Goal: Find specific page/section: Find specific page/section

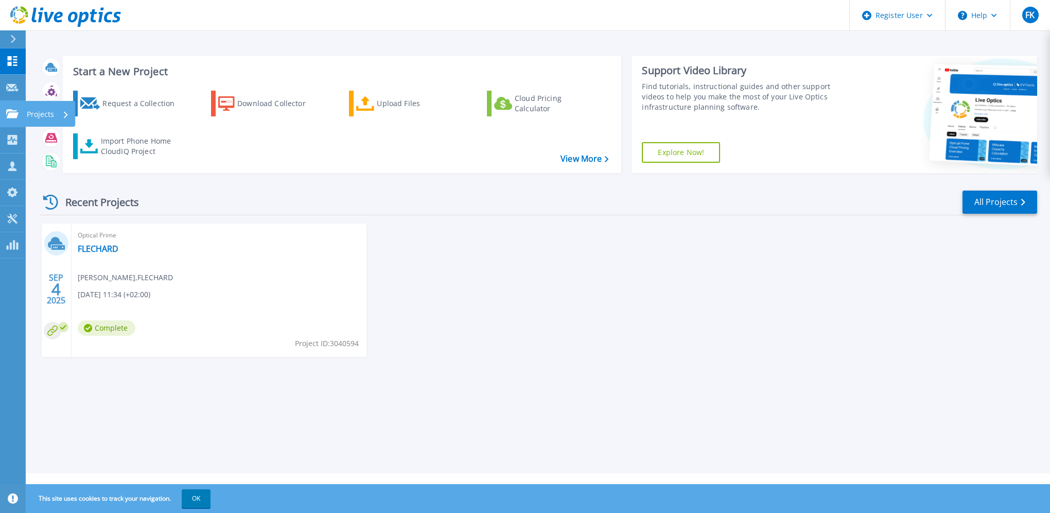
click at [13, 118] on icon at bounding box center [12, 113] width 12 height 9
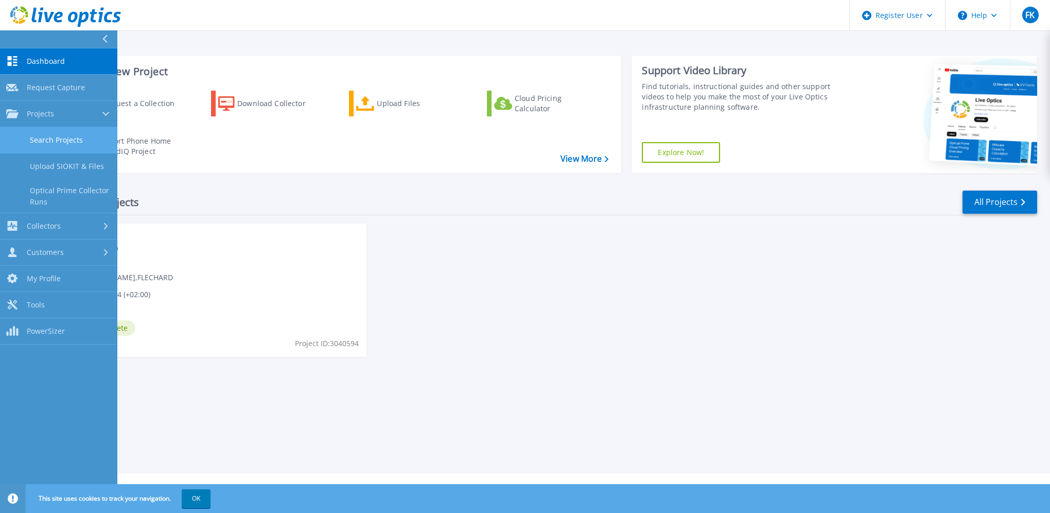
click at [41, 146] on link "Search Projects" at bounding box center [58, 140] width 117 height 26
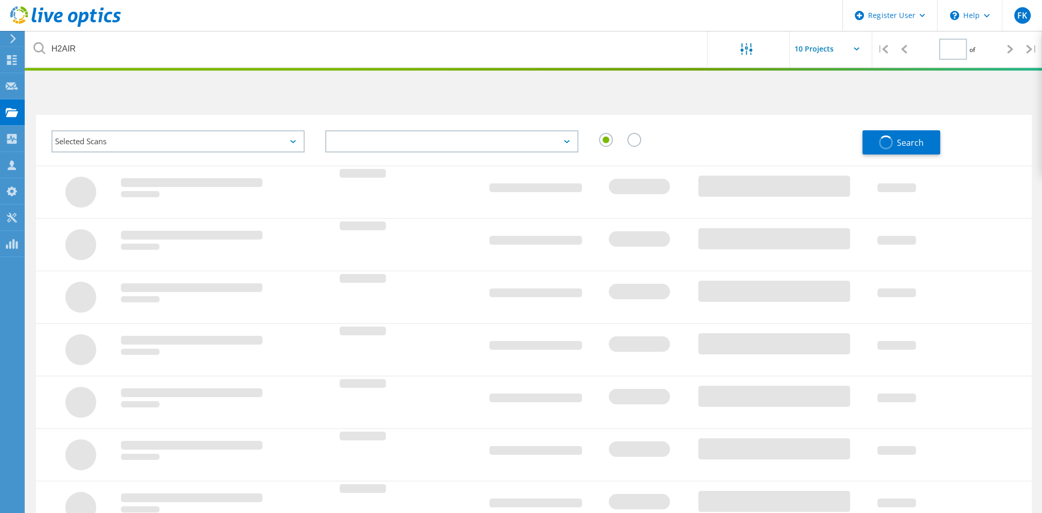
type input "1"
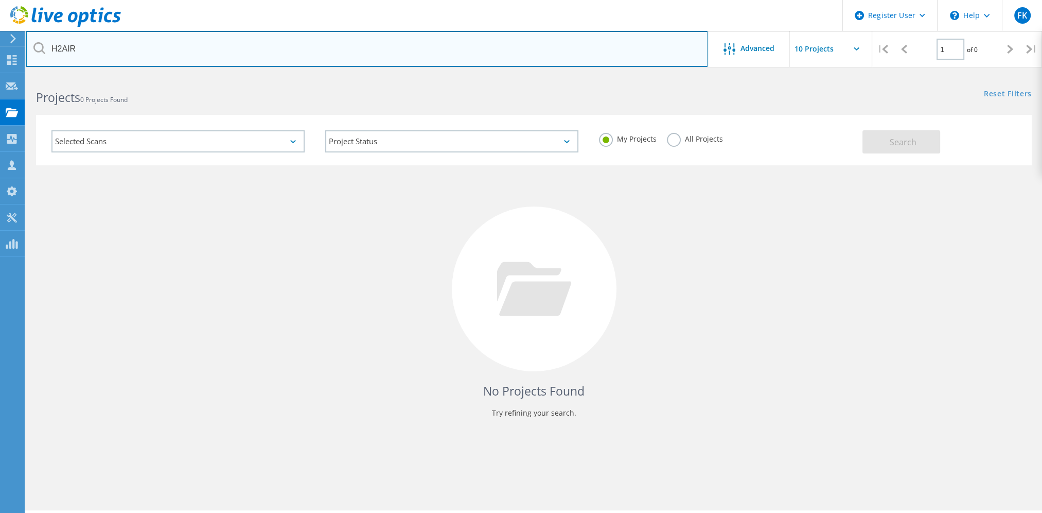
click at [154, 52] on input "H2AIR" at bounding box center [367, 49] width 683 height 36
type input "3074532"
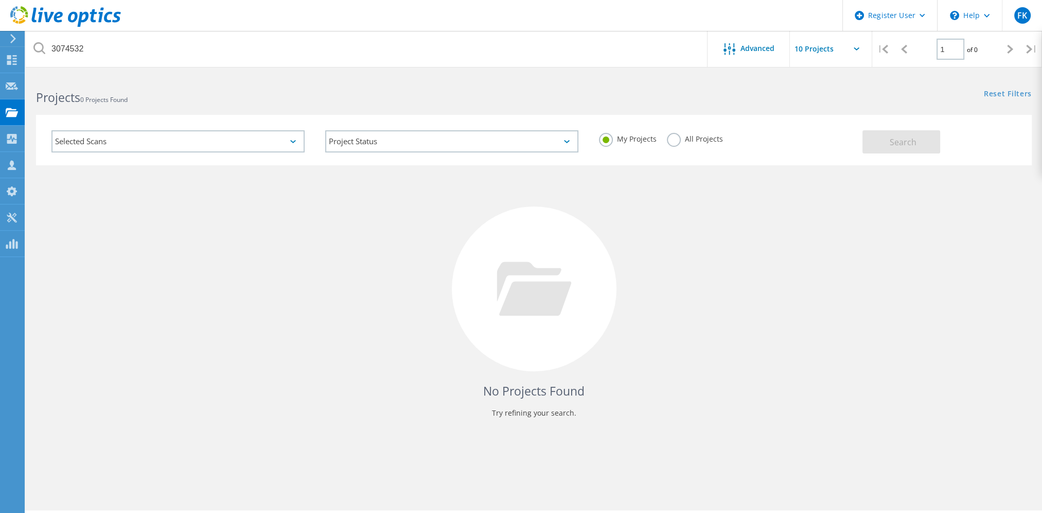
click at [680, 142] on label "All Projects" at bounding box center [695, 138] width 56 height 10
click at [0, 0] on input "All Projects" at bounding box center [0, 0] width 0 height 0
click at [883, 142] on button "Search" at bounding box center [902, 141] width 78 height 23
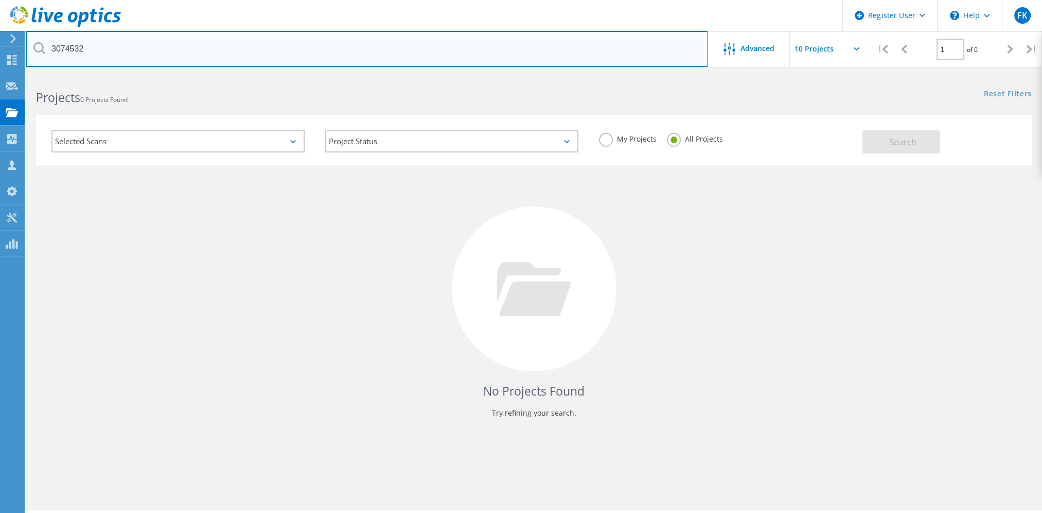
click at [177, 58] on input "3074532" at bounding box center [367, 49] width 683 height 36
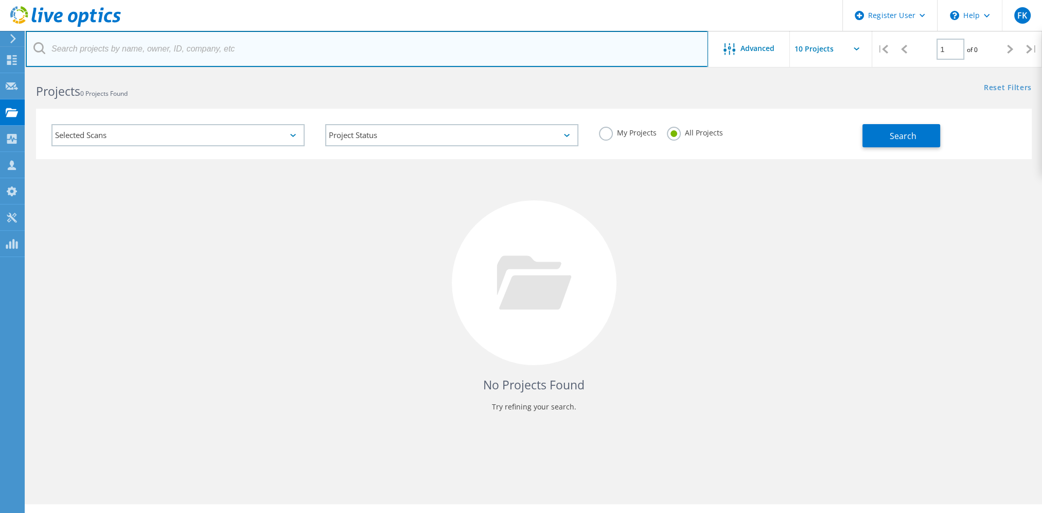
scroll to position [9, 0]
click at [358, 61] on input "text" at bounding box center [367, 49] width 683 height 36
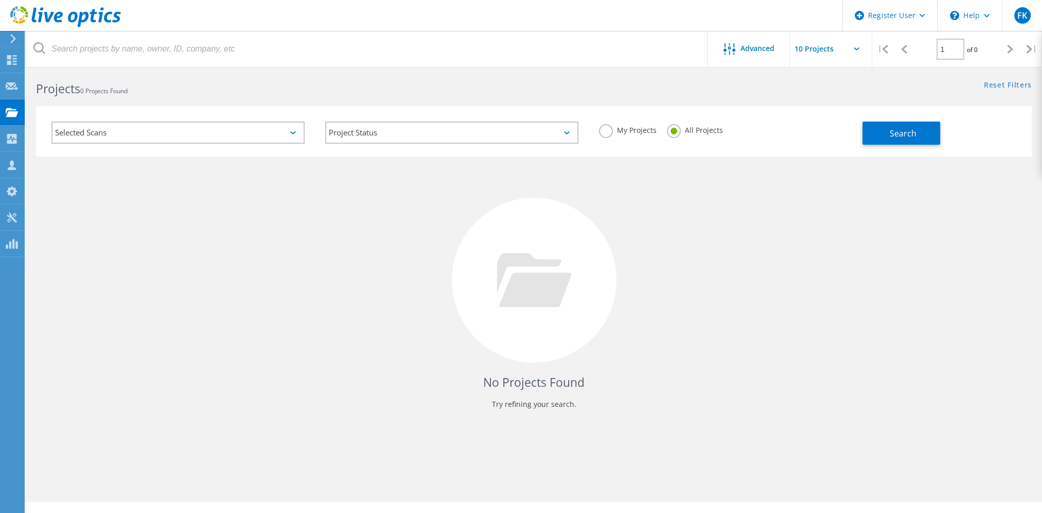
click at [282, 197] on div "No Projects Found Try refining your search." at bounding box center [534, 289] width 996 height 266
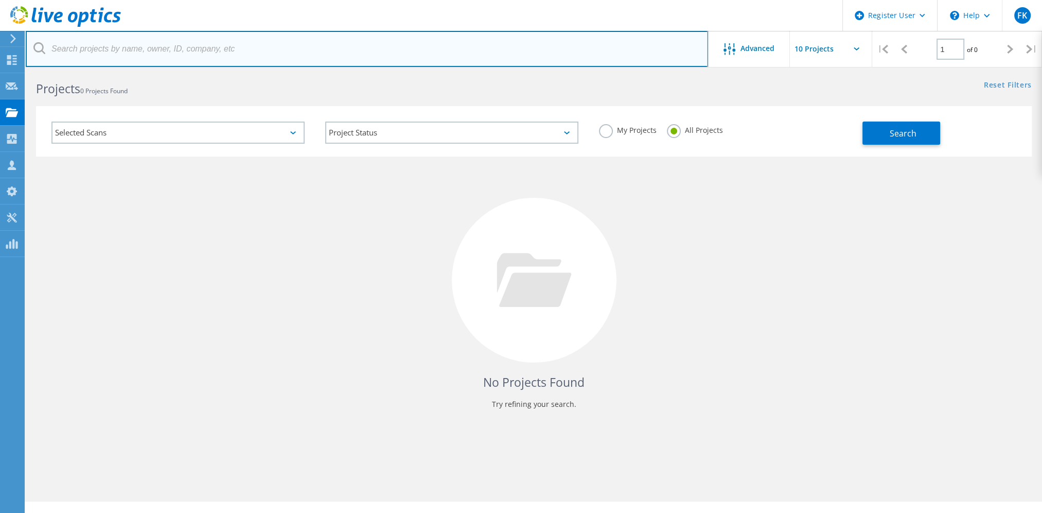
click at [311, 64] on input "text" at bounding box center [367, 49] width 683 height 36
click at [259, 49] on input "text" at bounding box center [367, 49] width 683 height 36
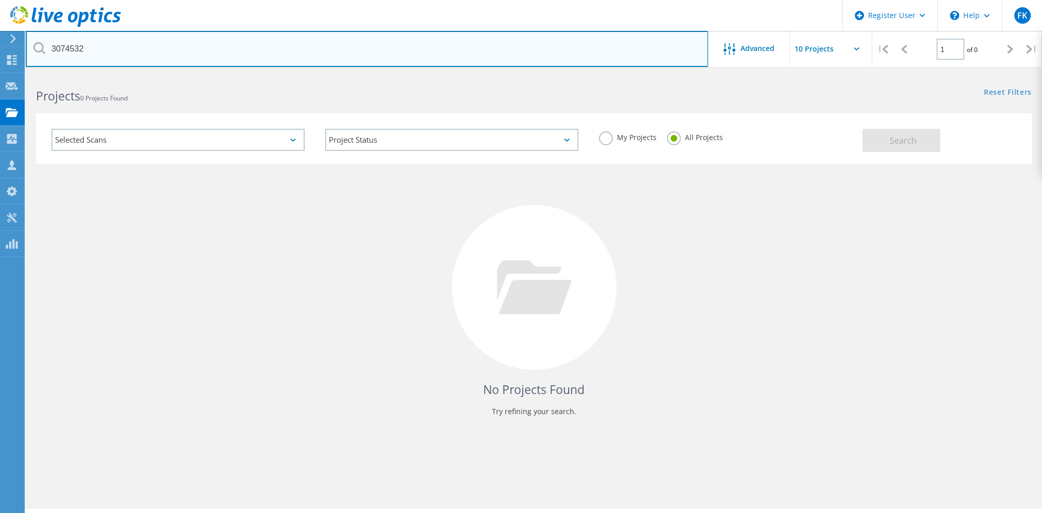
scroll to position [0, 0]
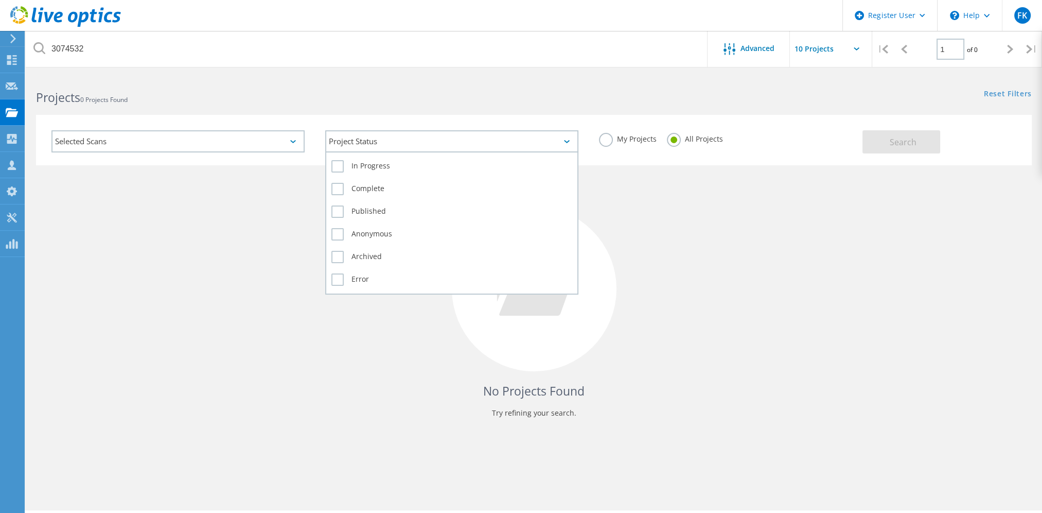
click at [407, 145] on div "Project Status" at bounding box center [451, 141] width 253 height 22
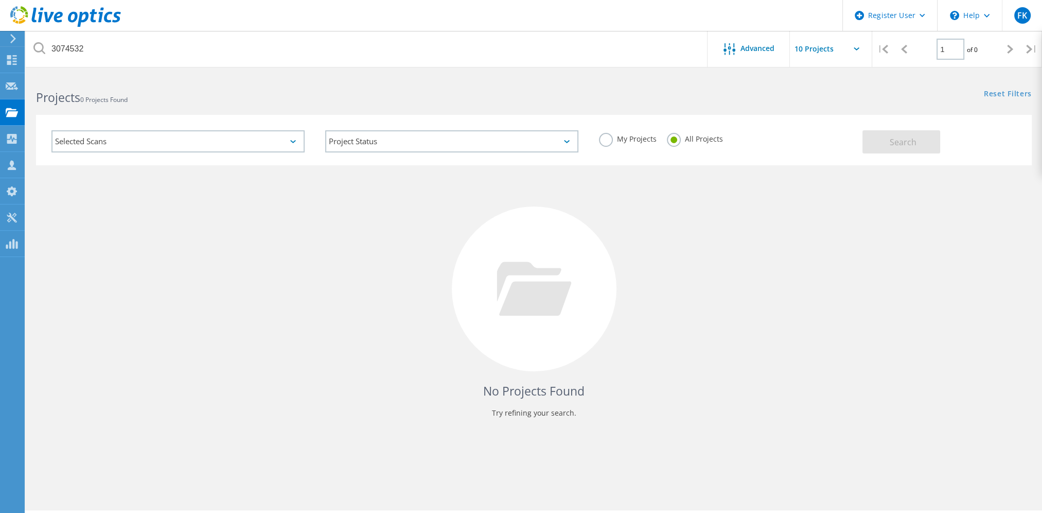
click at [240, 144] on div "Selected Scans" at bounding box center [177, 141] width 253 height 22
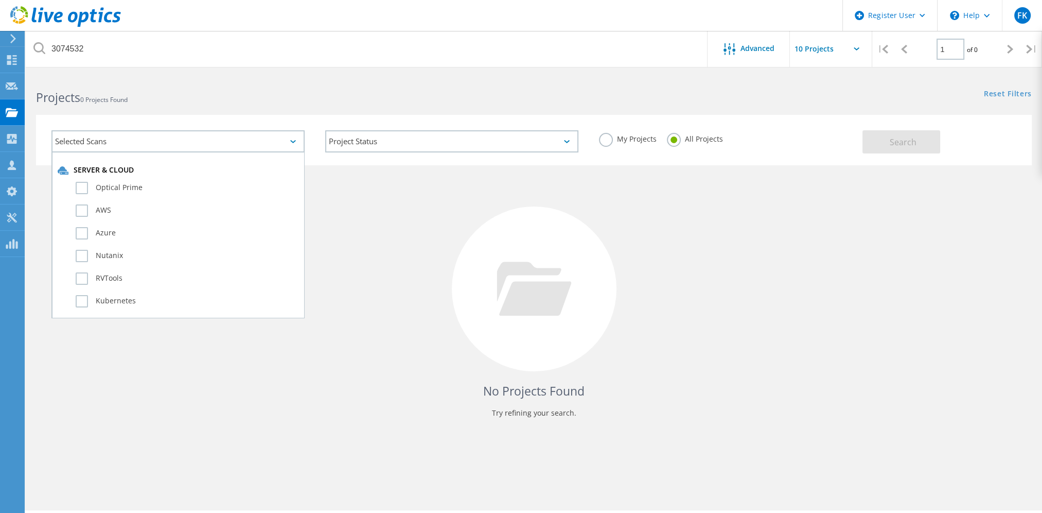
click at [240, 144] on div "Selected Scans" at bounding box center [177, 141] width 253 height 22
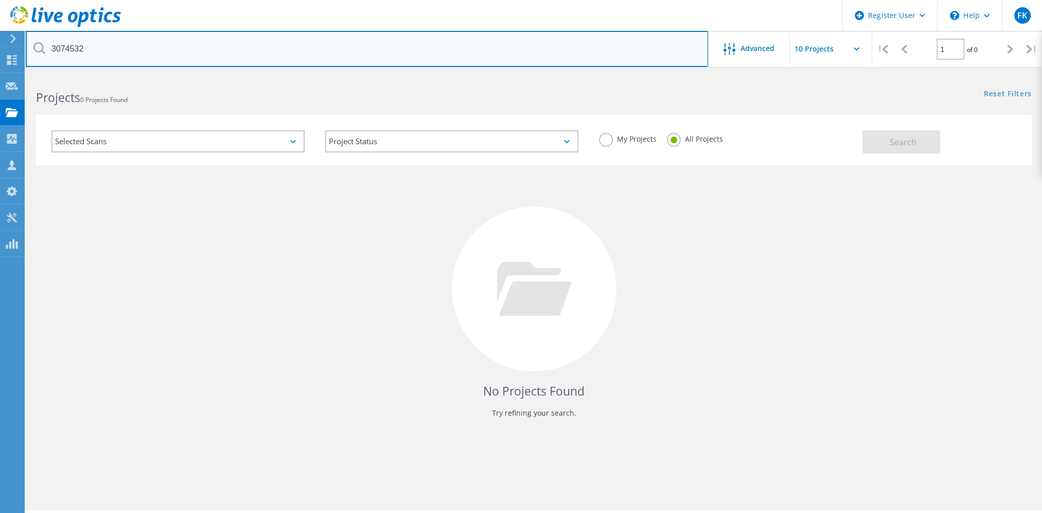
click at [190, 43] on input "3074532" at bounding box center [367, 49] width 683 height 36
type input "GROUPE-JTI"
click at [233, 50] on input "GROUPE-JTI" at bounding box center [367, 49] width 683 height 36
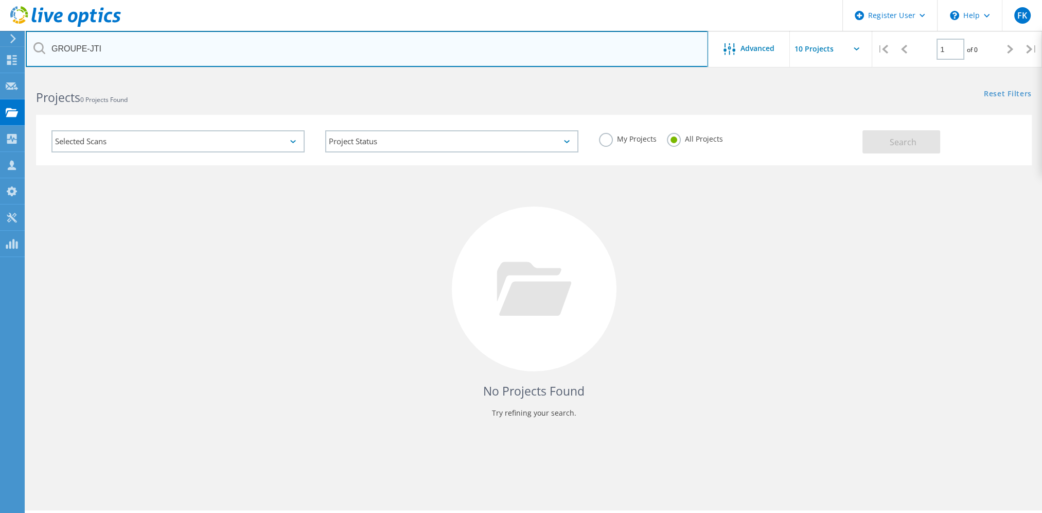
click at [223, 53] on input "GROUPE-JTI" at bounding box center [367, 49] width 683 height 36
